Goal: Information Seeking & Learning: Learn about a topic

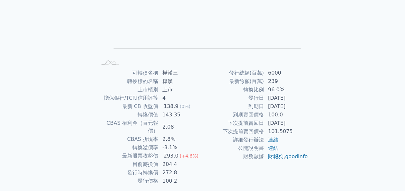
scroll to position [97, 0]
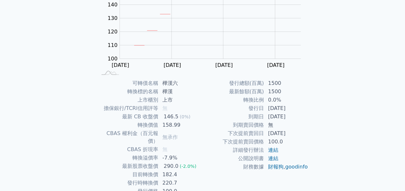
scroll to position [97, 0]
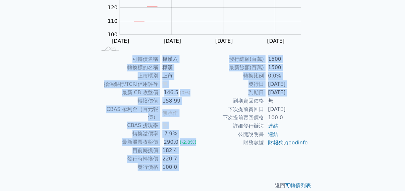
scroll to position [107, 0]
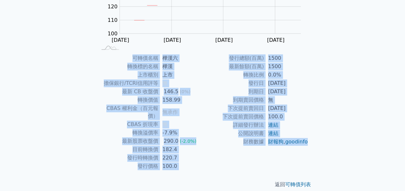
drag, startPoint x: 163, startPoint y: 48, endPoint x: 304, endPoint y: 153, distance: 174.8
click at [304, 153] on div "可轉債列表 › 64146 樺漢六 64146 樺漢六 可轉債詳細資訊 Zoom Out 100 80 90 100 110 120 130 140 150 …" at bounding box center [202, 54] width 227 height 290
copy div "95164 lor ipsumdo Sita Con 997 18 08 739 631 420 857 817 147 916 A Eli 56 Sed 0…"
